Goal: Find contact information: Find contact information

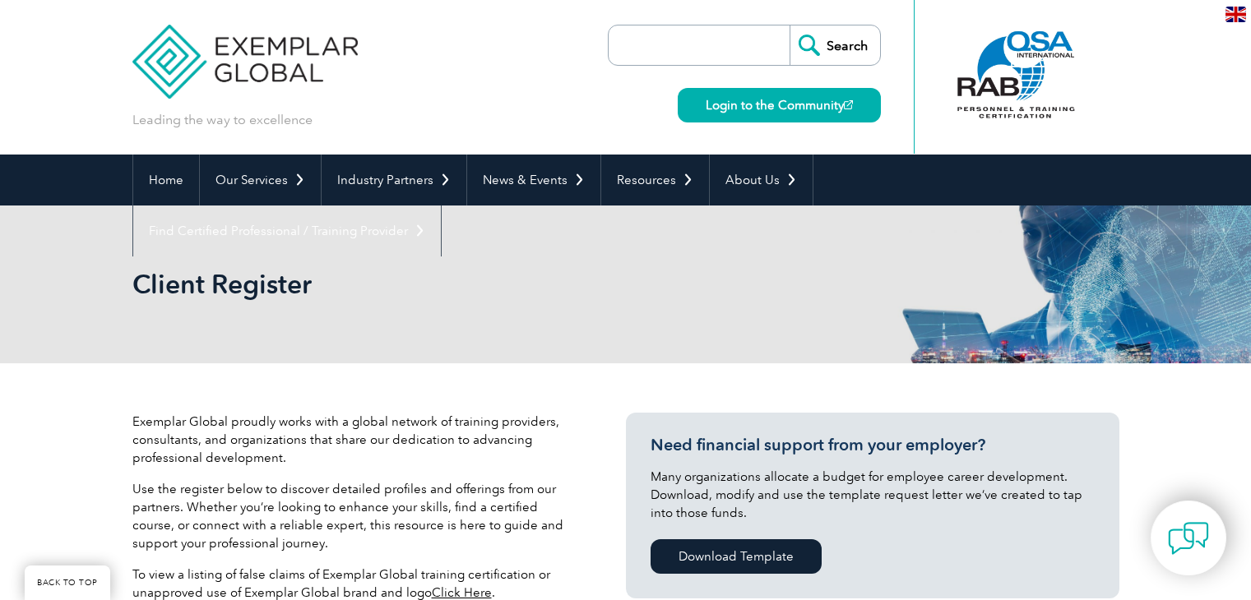
scroll to position [658, 0]
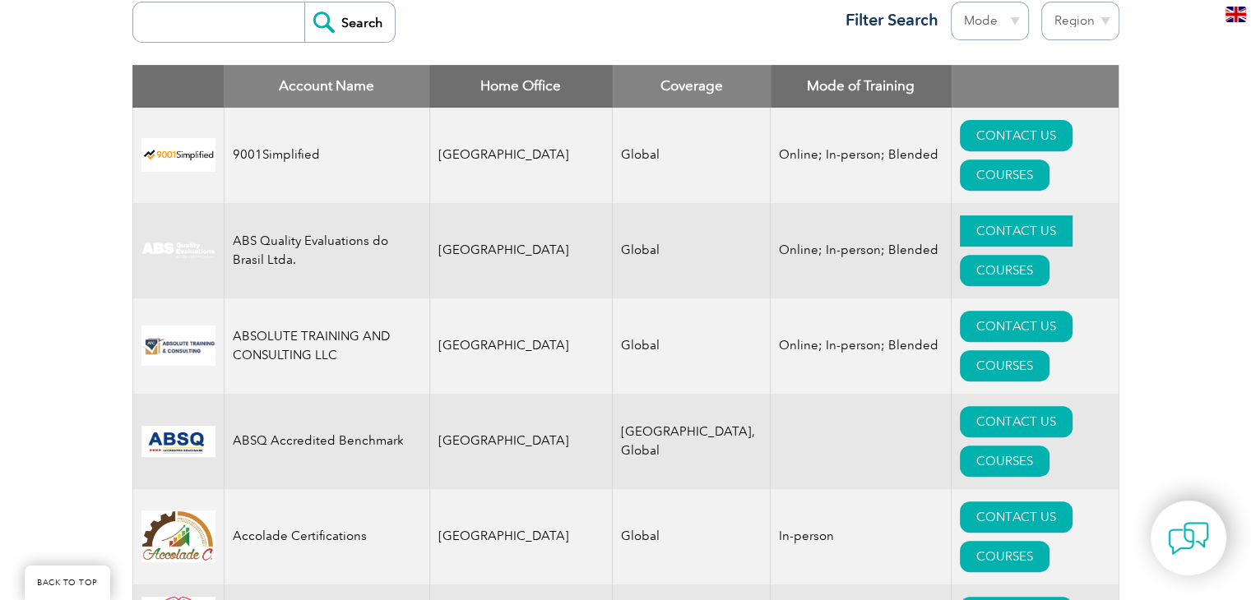
click at [960, 215] on link "CONTACT US" at bounding box center [1016, 230] width 113 height 31
click at [960, 311] on link "CONTACT US" at bounding box center [1016, 326] width 113 height 31
click at [960, 406] on link "CONTACT US" at bounding box center [1016, 421] width 113 height 31
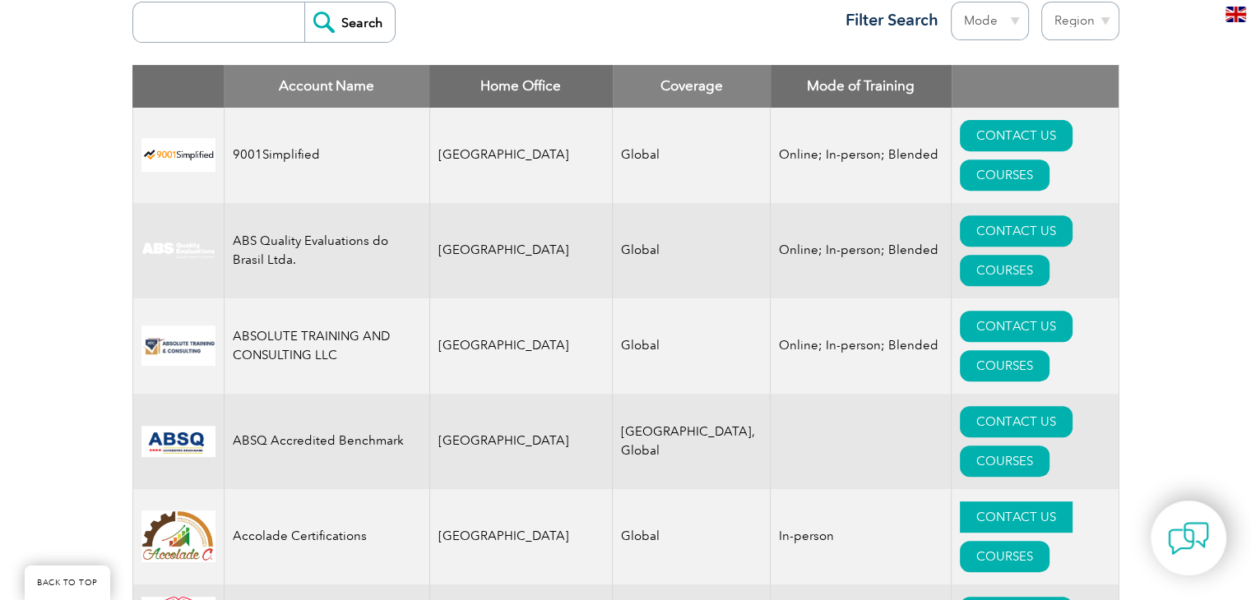
click at [960, 502] on link "CONTACT US" at bounding box center [1016, 517] width 113 height 31
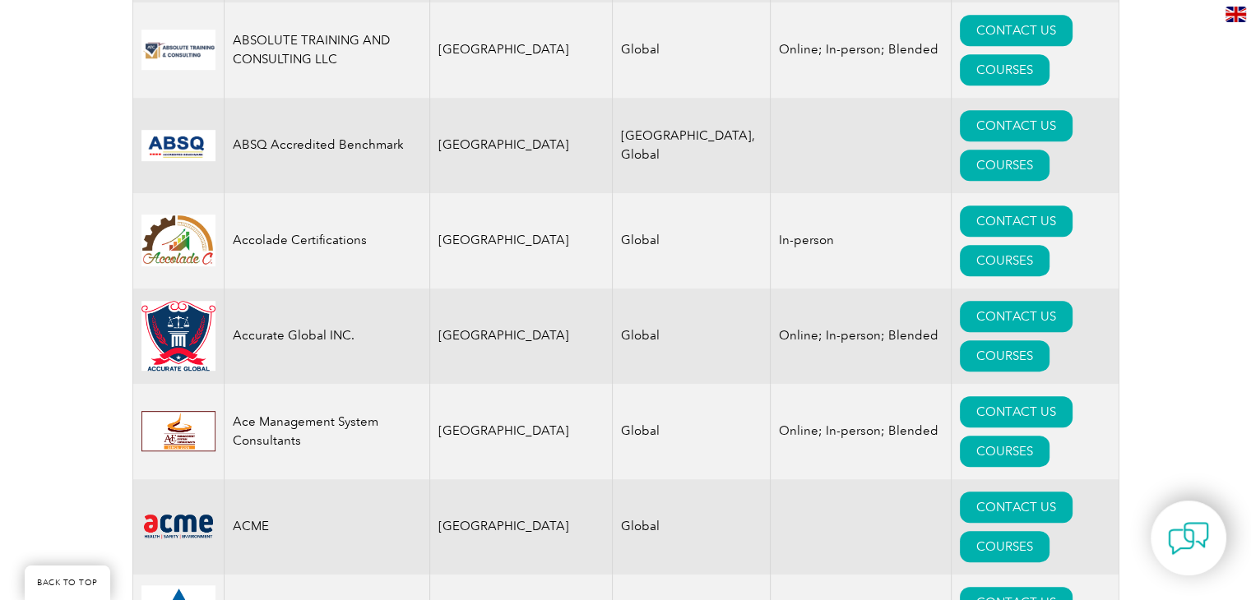
scroll to position [987, 0]
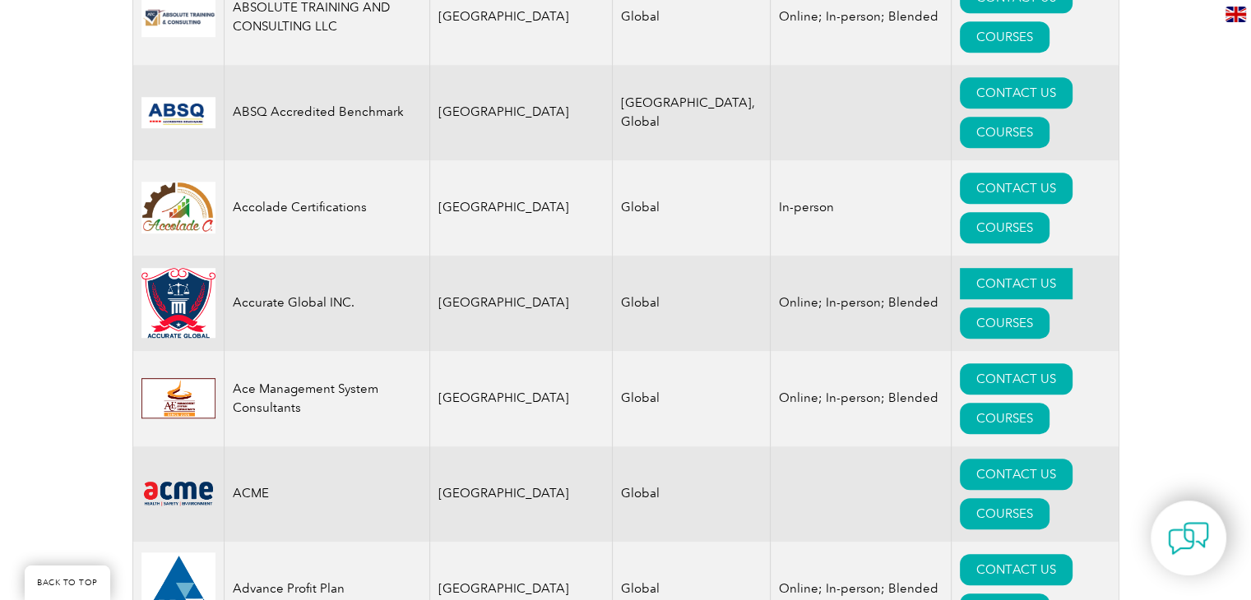
click at [960, 268] on link "CONTACT US" at bounding box center [1016, 283] width 113 height 31
click at [960, 363] on link "CONTACT US" at bounding box center [1016, 378] width 113 height 31
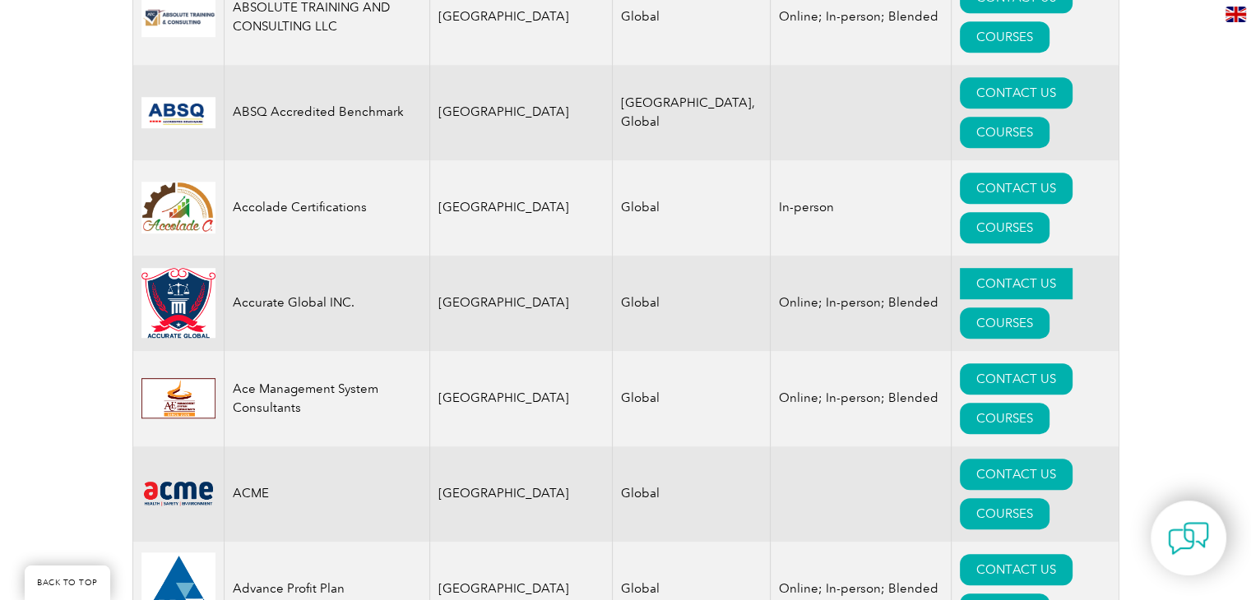
drag, startPoint x: 923, startPoint y: 116, endPoint x: 912, endPoint y: 116, distance: 10.7
click at [960, 268] on link "CONTACT US" at bounding box center [1016, 283] width 113 height 31
click at [960, 459] on link "CONTACT US" at bounding box center [1016, 474] width 113 height 31
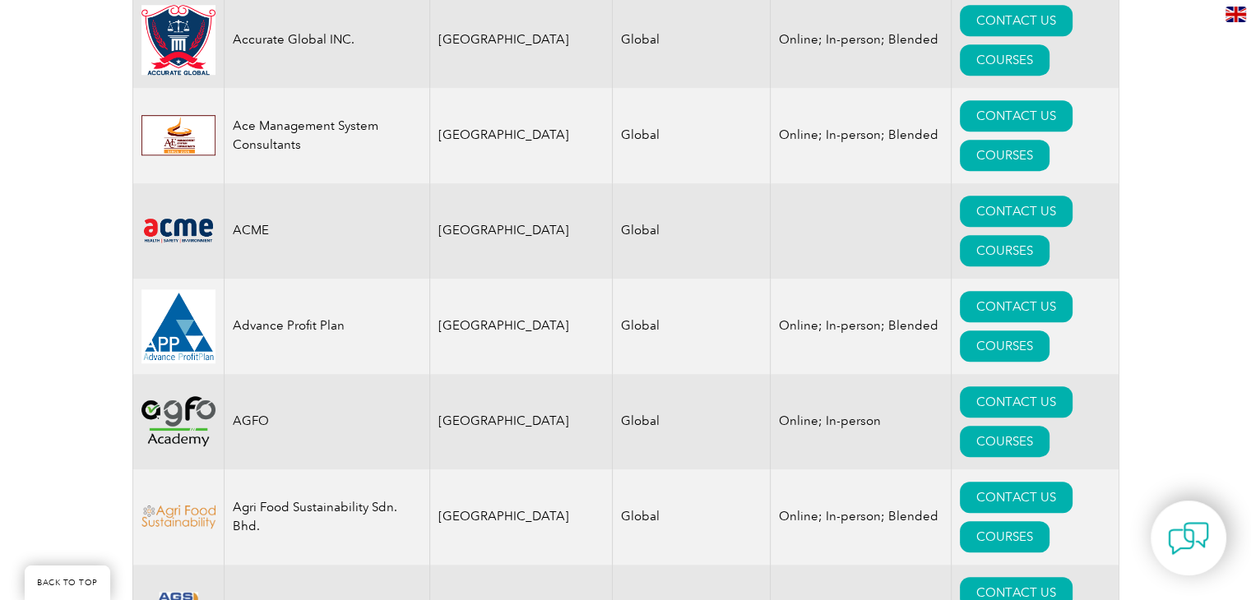
scroll to position [1283, 0]
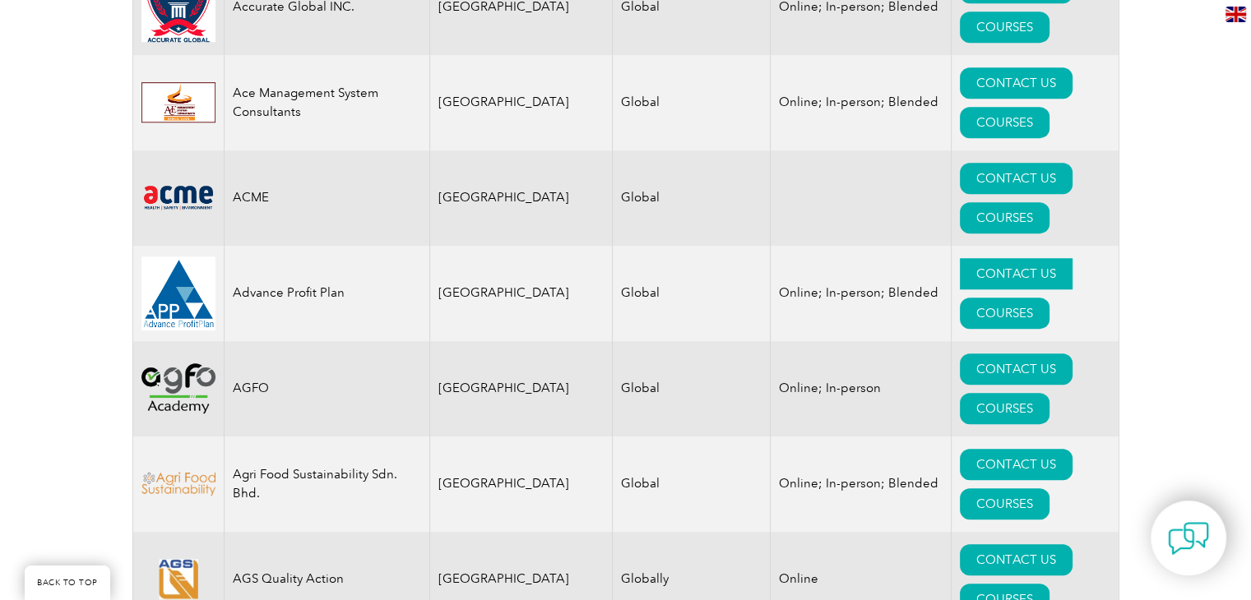
click at [960, 258] on link "CONTACT US" at bounding box center [1016, 273] width 113 height 31
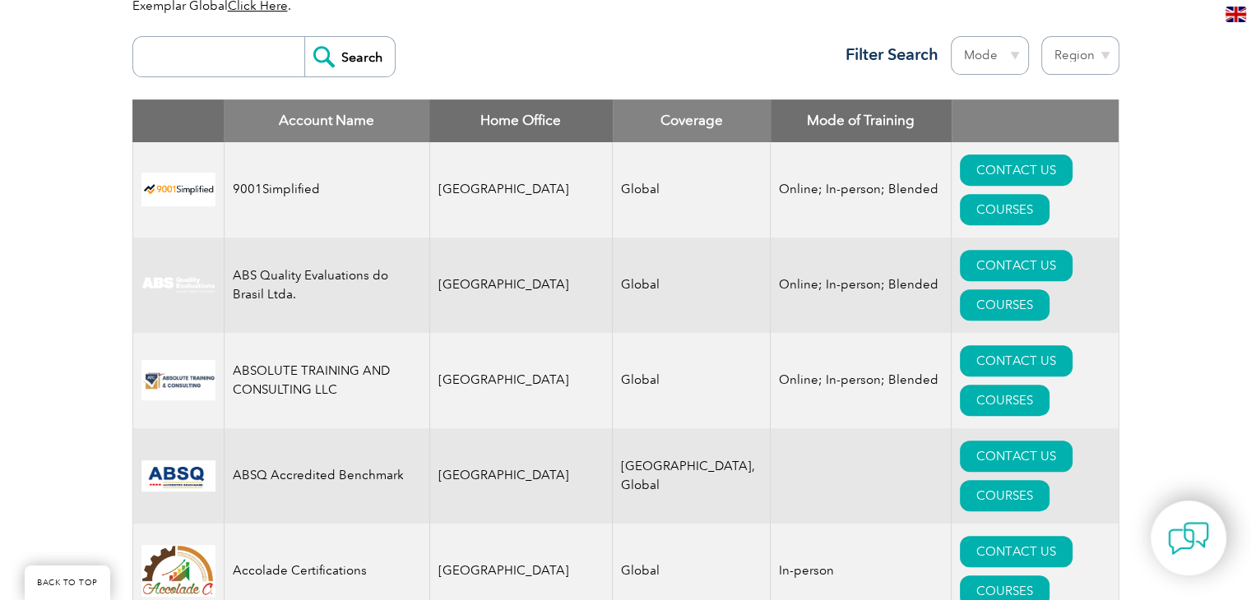
scroll to position [625, 0]
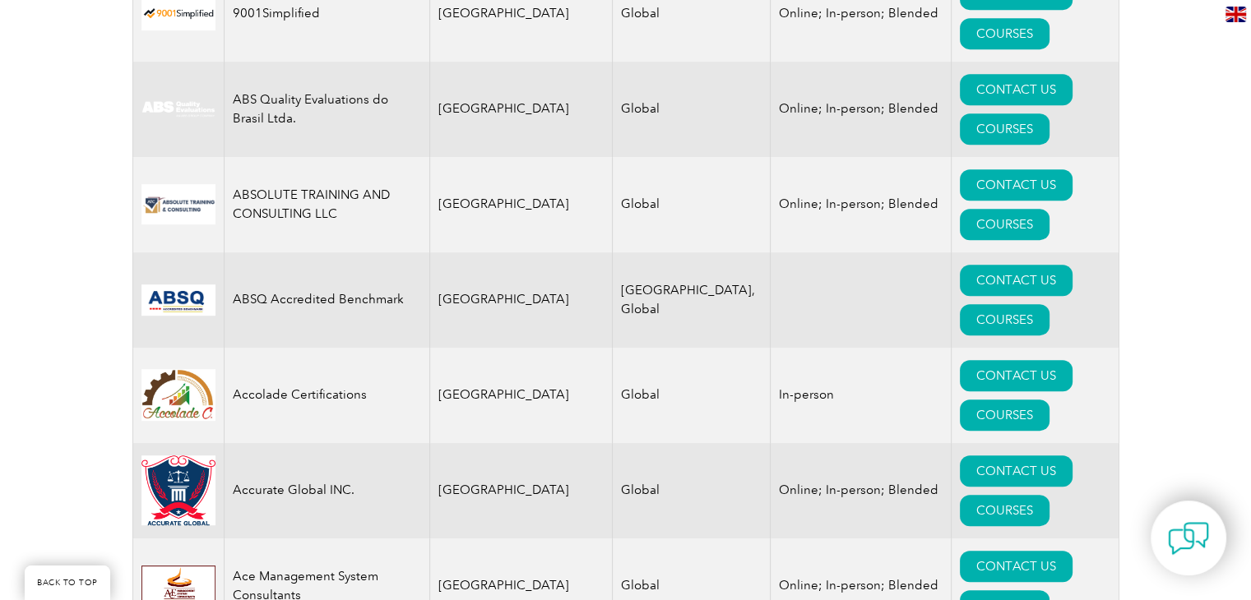
scroll to position [825, 0]
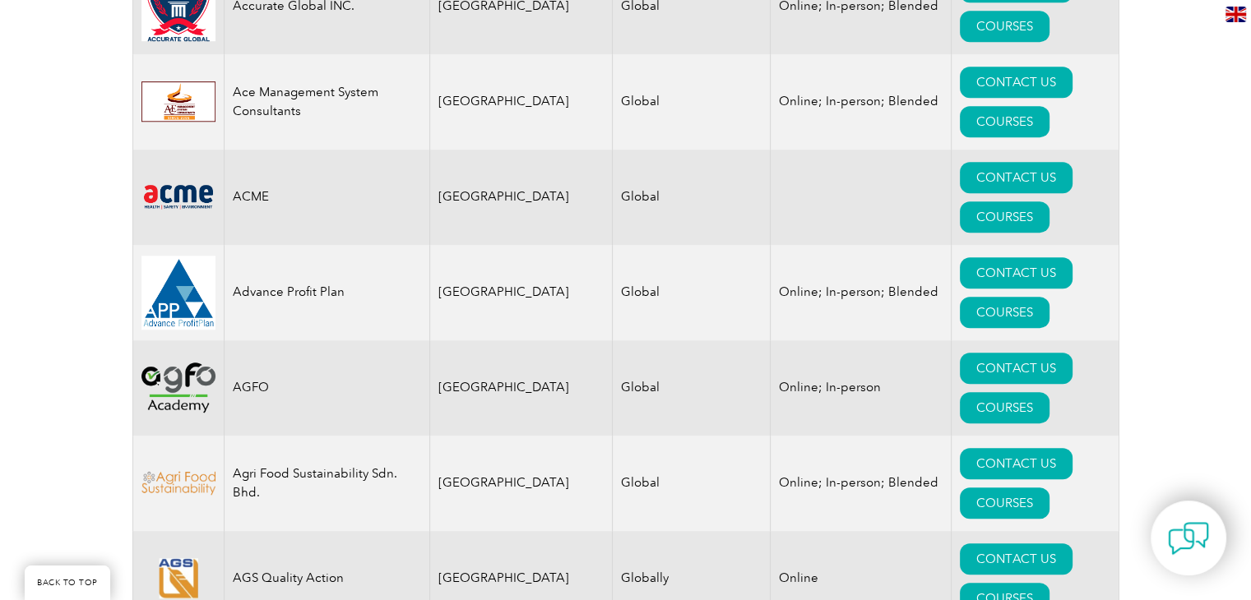
scroll to position [1285, 0]
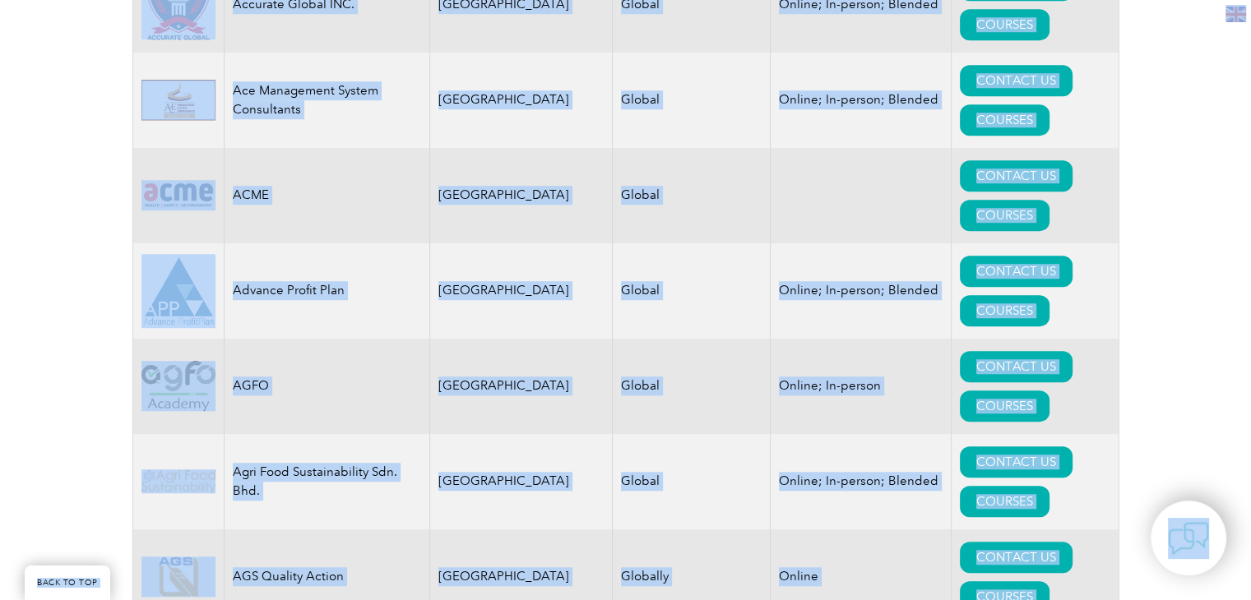
copy body "LORE IP DOL Sitamet con adi el seddoeiusm Tempo in utl Etdolorem ▼ Aliq Eni Adm…"
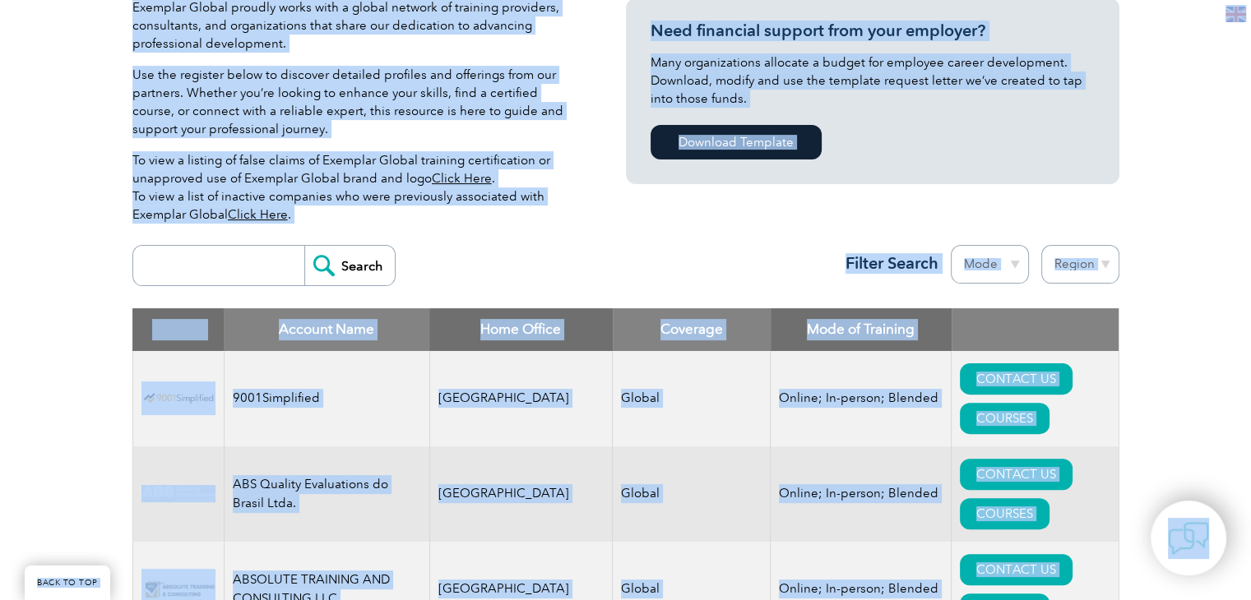
scroll to position [386, 0]
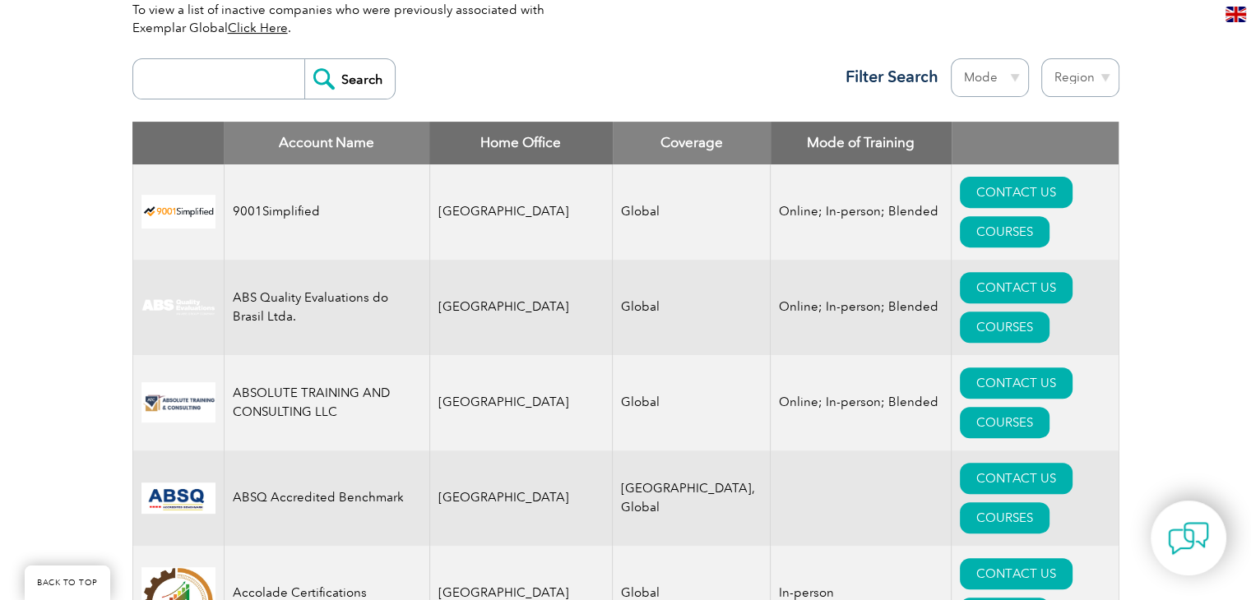
scroll to position [576, 0]
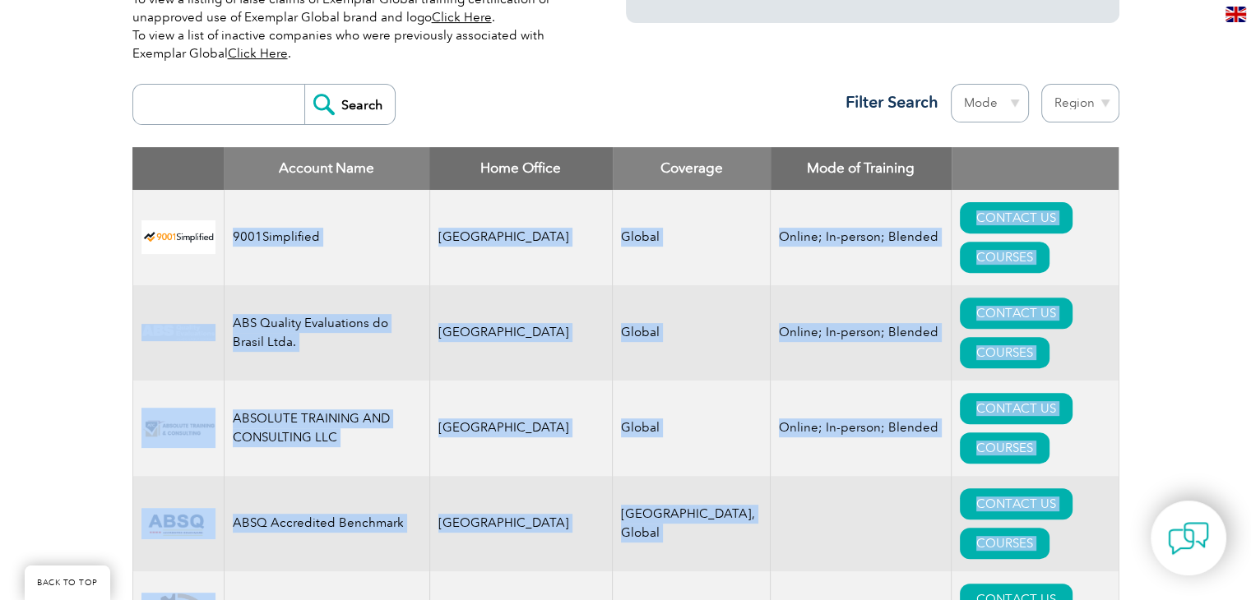
drag, startPoint x: 228, startPoint y: 214, endPoint x: 835, endPoint y: 446, distance: 650.7
click at [960, 220] on link "CONTACT US" at bounding box center [1016, 217] width 113 height 31
click at [818, 285] on td "Online; In-person; Blended" at bounding box center [860, 332] width 181 height 95
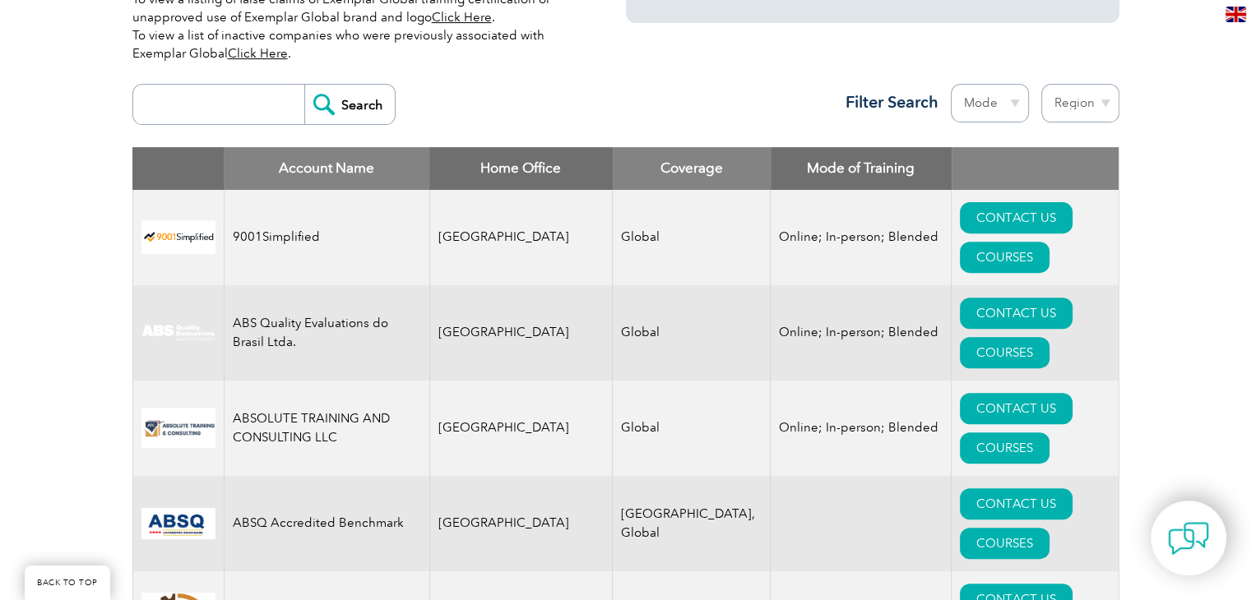
click at [282, 215] on td "9001Simplified" at bounding box center [327, 237] width 206 height 95
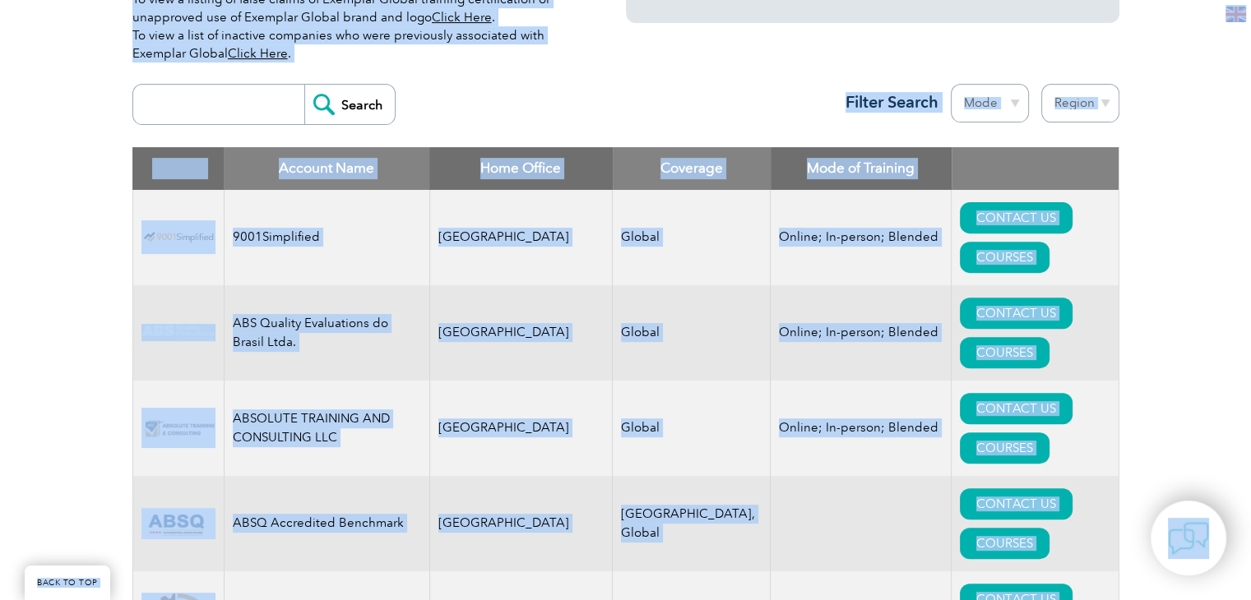
copy body "LORE IP DOL Sitamet con adi el seddoeiusm Tempo in utl Etdolorem ▼ Aliq Eni Adm…"
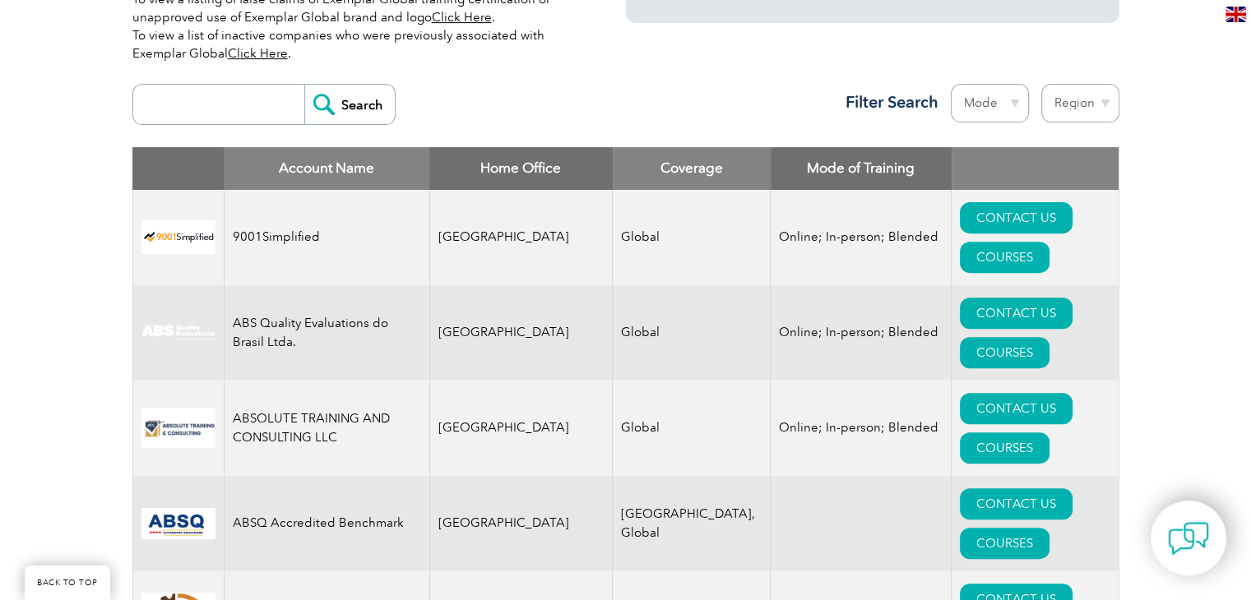
click at [507, 119] on div "Search Region [GEOGRAPHIC_DATA] [GEOGRAPHIC_DATA] [GEOGRAPHIC_DATA] [GEOGRAPHIC…" at bounding box center [625, 112] width 987 height 72
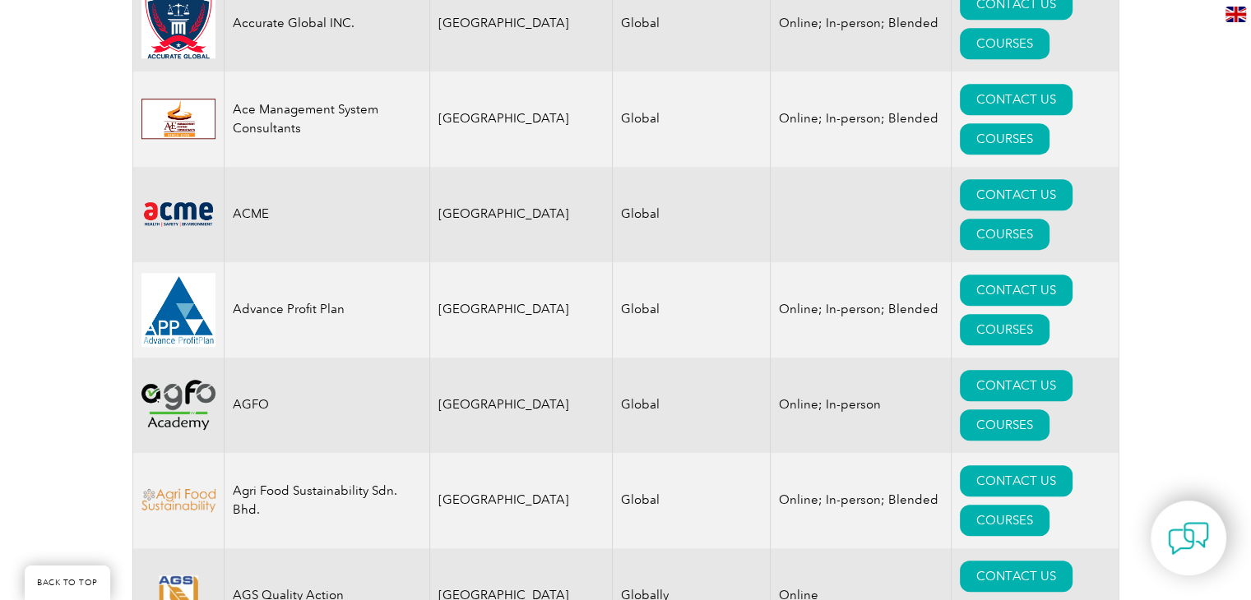
scroll to position [1299, 0]
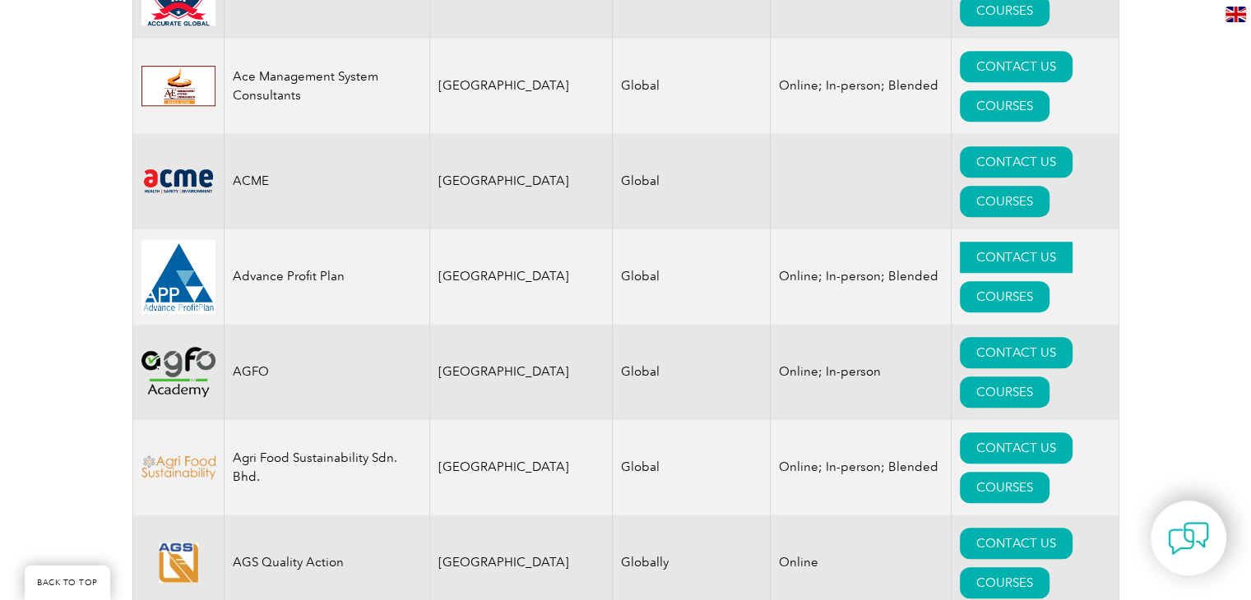
click at [960, 242] on link "CONTACT US" at bounding box center [1016, 257] width 113 height 31
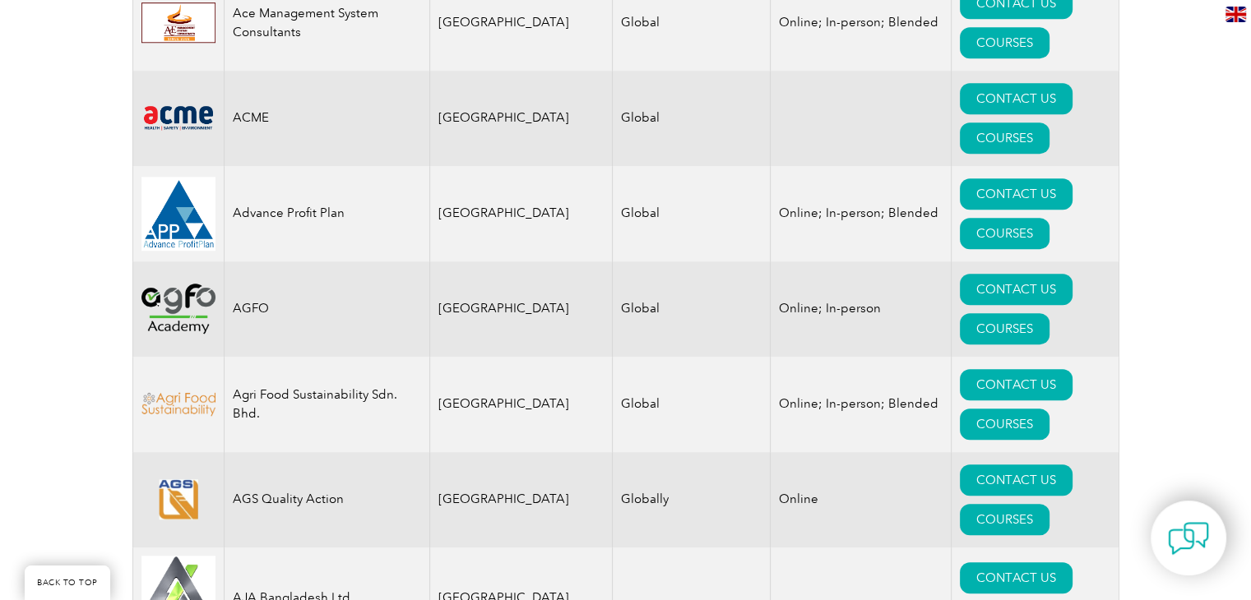
scroll to position [1365, 0]
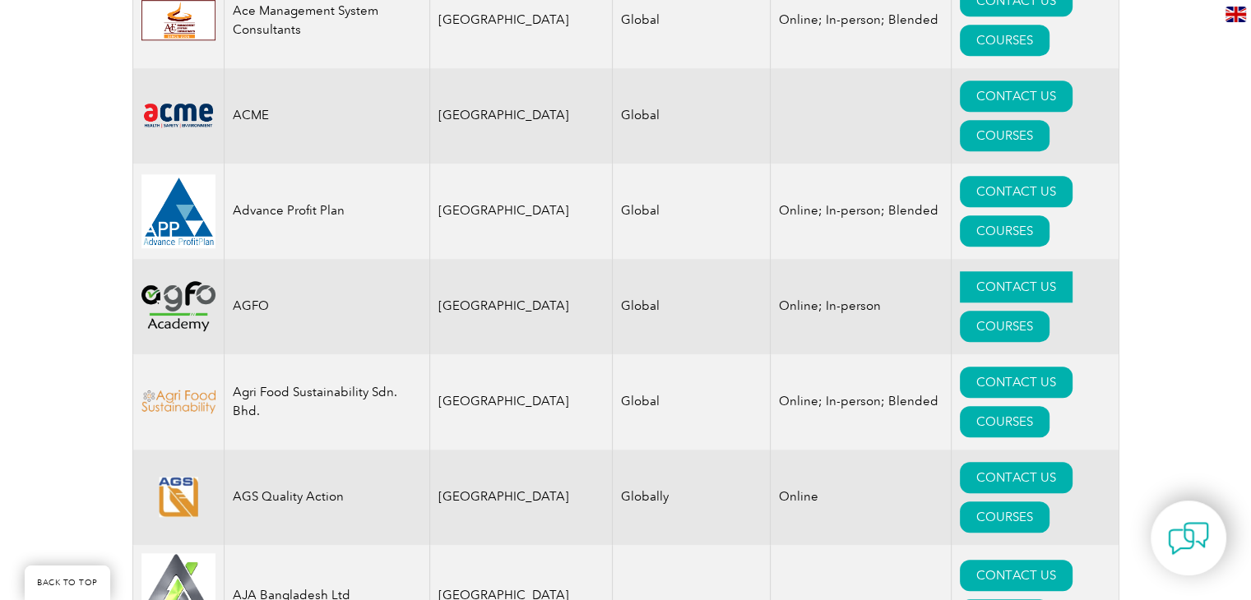
click at [960, 271] on link "CONTACT US" at bounding box center [1016, 286] width 113 height 31
